Goal: Task Accomplishment & Management: Use online tool/utility

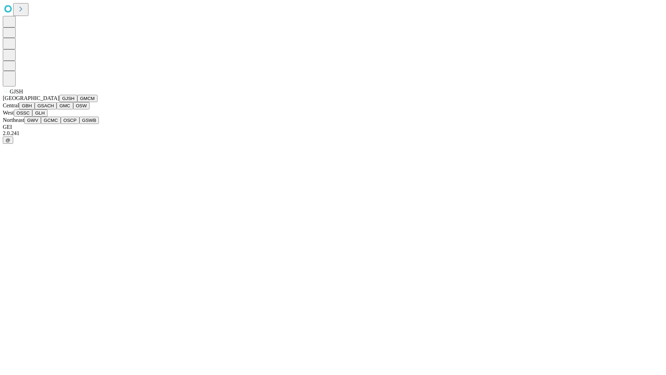
click at [59, 102] on button "GJSH" at bounding box center [68, 98] width 18 height 7
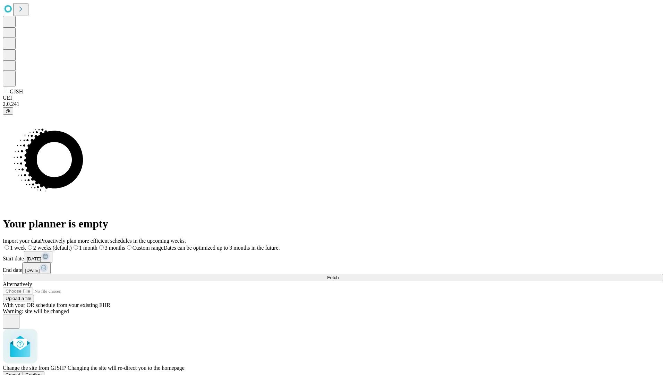
click at [42, 372] on span "Confirm" at bounding box center [34, 374] width 16 height 5
click at [84, 245] on label "1 month" at bounding box center [73, 248] width 21 height 6
click at [339, 275] on span "Fetch" at bounding box center [332, 277] width 11 height 5
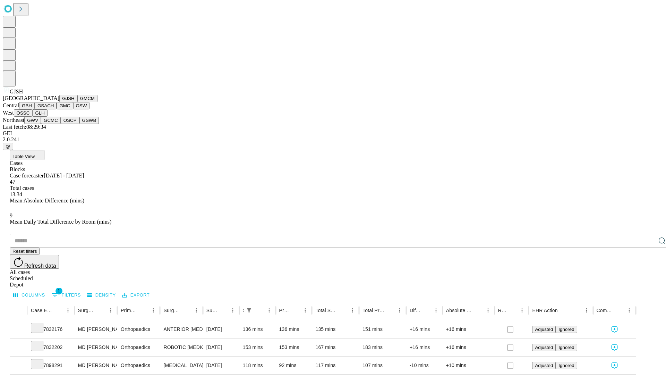
click at [77, 102] on button "GMCM" at bounding box center [87, 98] width 20 height 7
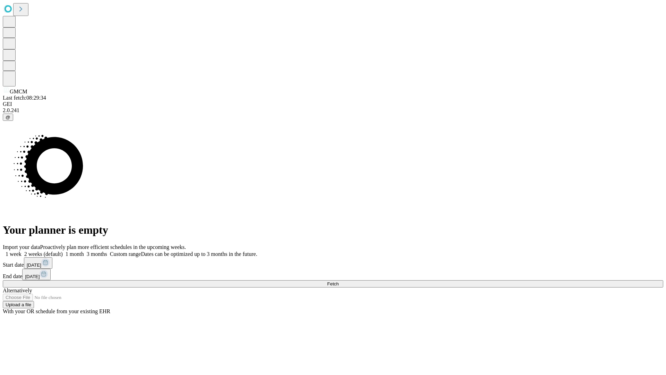
click at [84, 251] on label "1 month" at bounding box center [73, 254] width 21 height 6
click at [339, 281] on span "Fetch" at bounding box center [332, 283] width 11 height 5
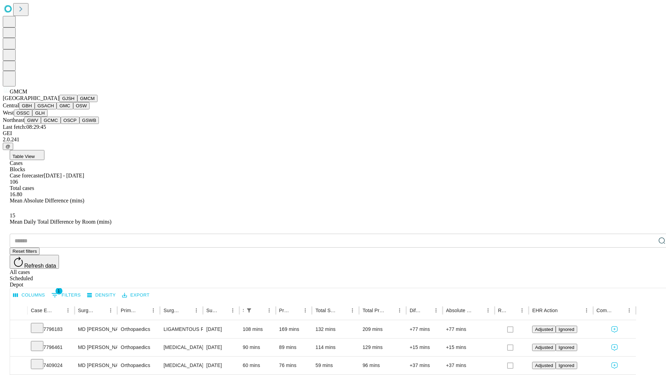
click at [35, 109] on button "GBH" at bounding box center [27, 105] width 16 height 7
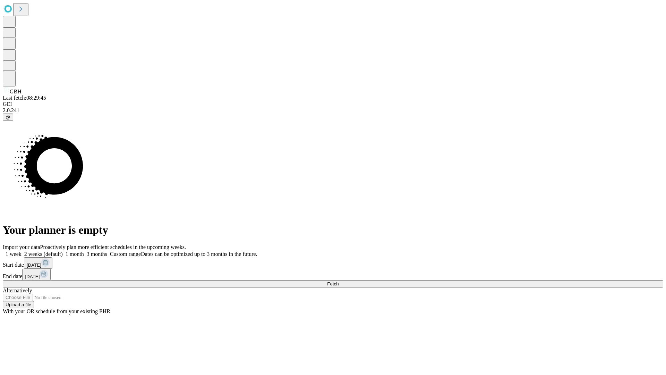
click at [84, 251] on label "1 month" at bounding box center [73, 254] width 21 height 6
click at [339, 281] on span "Fetch" at bounding box center [332, 283] width 11 height 5
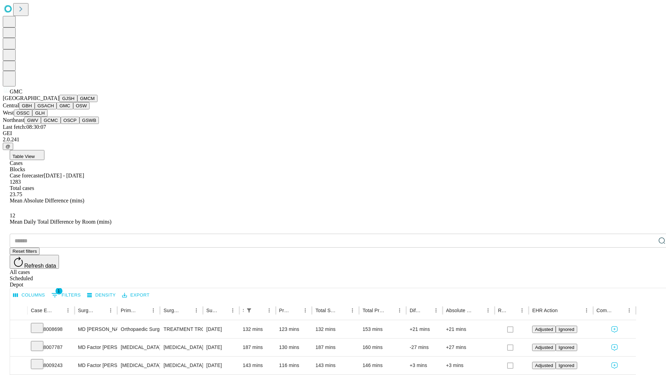
click at [73, 109] on button "OSW" at bounding box center [81, 105] width 17 height 7
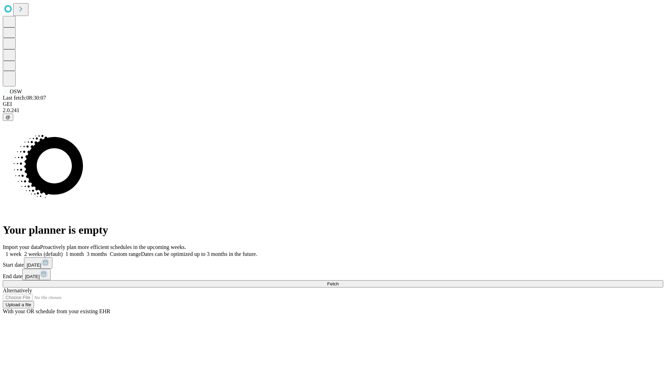
click at [84, 251] on label "1 month" at bounding box center [73, 254] width 21 height 6
click at [339, 281] on span "Fetch" at bounding box center [332, 283] width 11 height 5
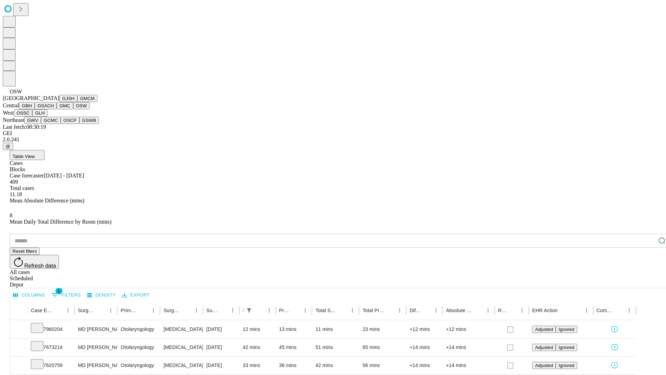
click at [33, 117] on button "OSSC" at bounding box center [23, 112] width 19 height 7
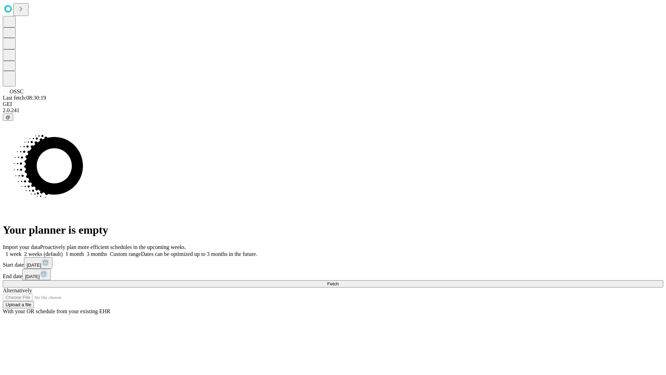
click at [339, 281] on span "Fetch" at bounding box center [332, 283] width 11 height 5
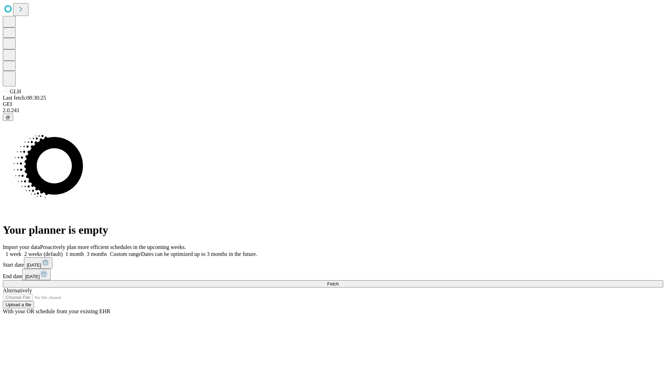
click at [84, 251] on label "1 month" at bounding box center [73, 254] width 21 height 6
click at [339, 281] on span "Fetch" at bounding box center [332, 283] width 11 height 5
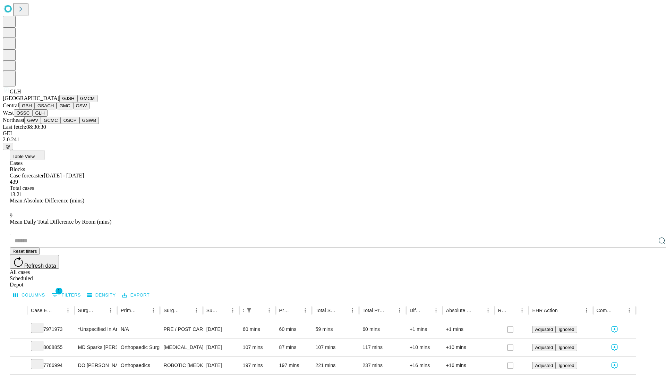
click at [41, 124] on button "GWV" at bounding box center [32, 120] width 17 height 7
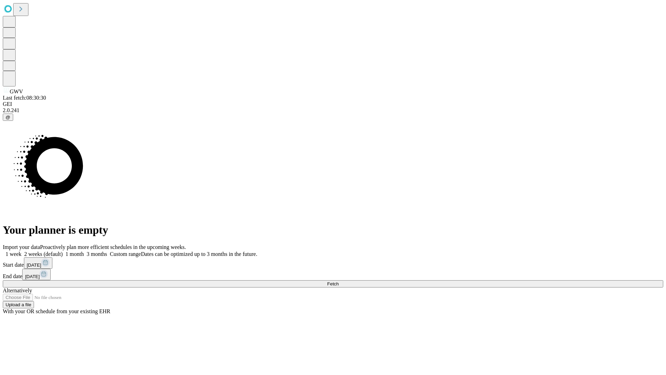
click at [84, 251] on label "1 month" at bounding box center [73, 254] width 21 height 6
click at [339, 281] on span "Fetch" at bounding box center [332, 283] width 11 height 5
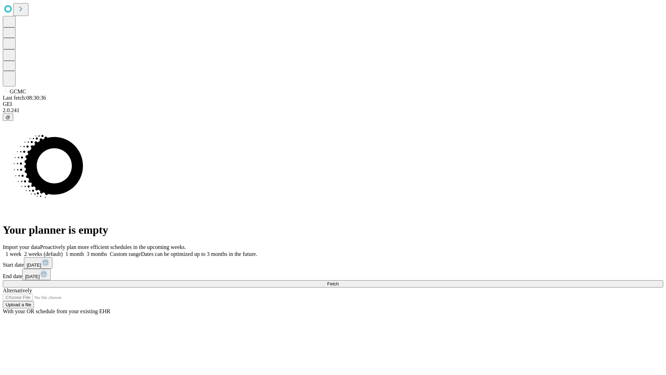
click at [339, 281] on span "Fetch" at bounding box center [332, 283] width 11 height 5
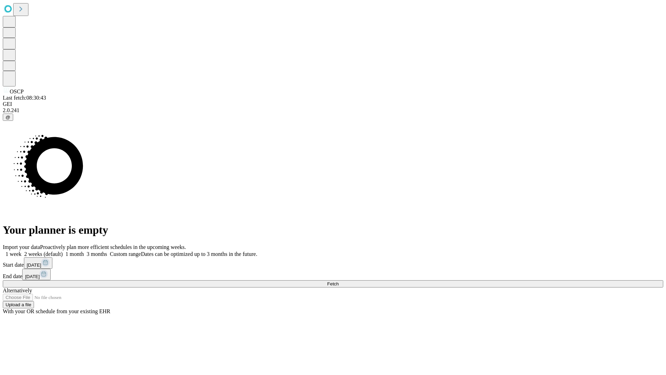
click at [84, 251] on label "1 month" at bounding box center [73, 254] width 21 height 6
click at [339, 281] on span "Fetch" at bounding box center [332, 283] width 11 height 5
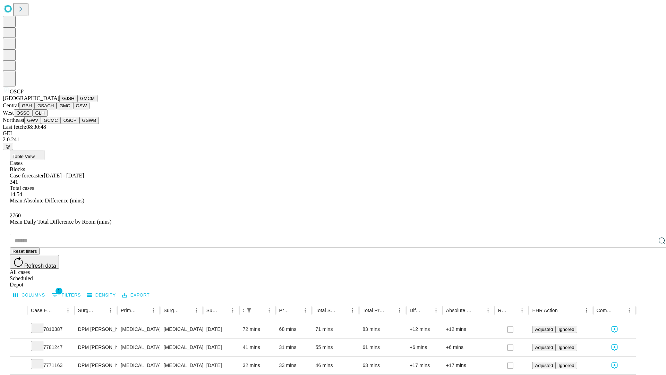
click at [79, 124] on button "GSWB" at bounding box center [89, 120] width 20 height 7
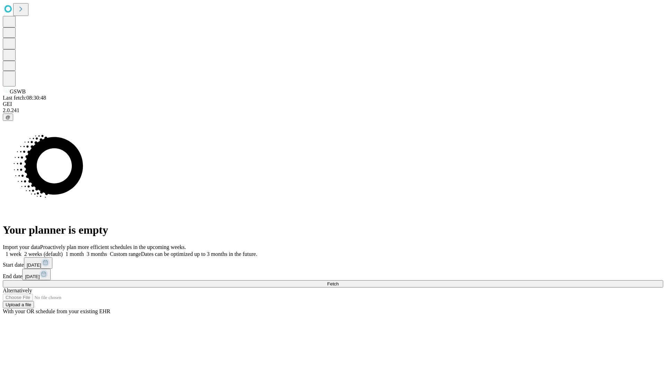
click at [84, 251] on label "1 month" at bounding box center [73, 254] width 21 height 6
click at [339, 281] on span "Fetch" at bounding box center [332, 283] width 11 height 5
